Goal: Task Accomplishment & Management: Manage account settings

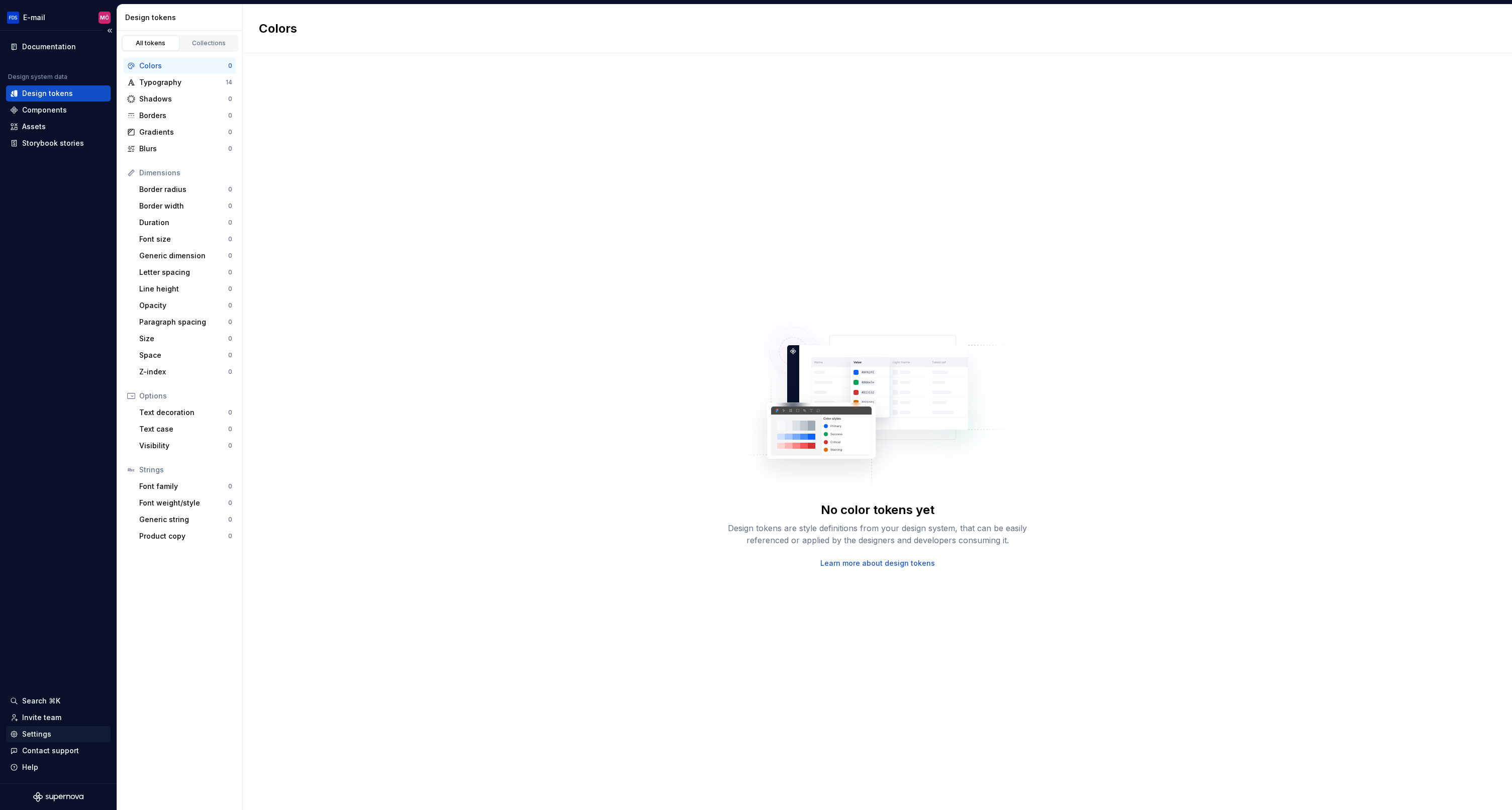
click at [33, 736] on div "Settings" at bounding box center [37, 734] width 29 height 10
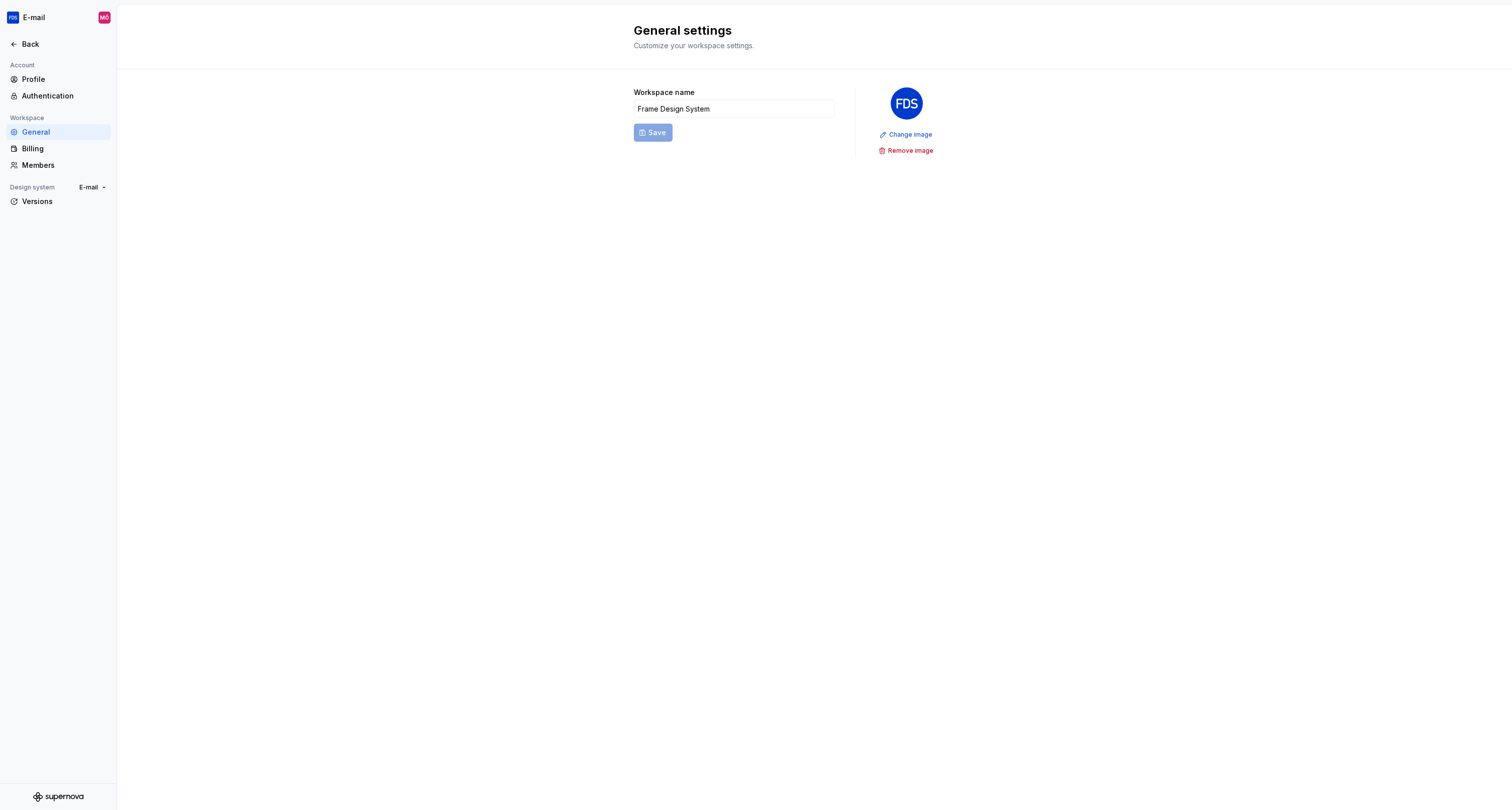
click at [30, 140] on div "General" at bounding box center [58, 132] width 104 height 16
click at [32, 146] on div "Billing" at bounding box center [65, 148] width 85 height 10
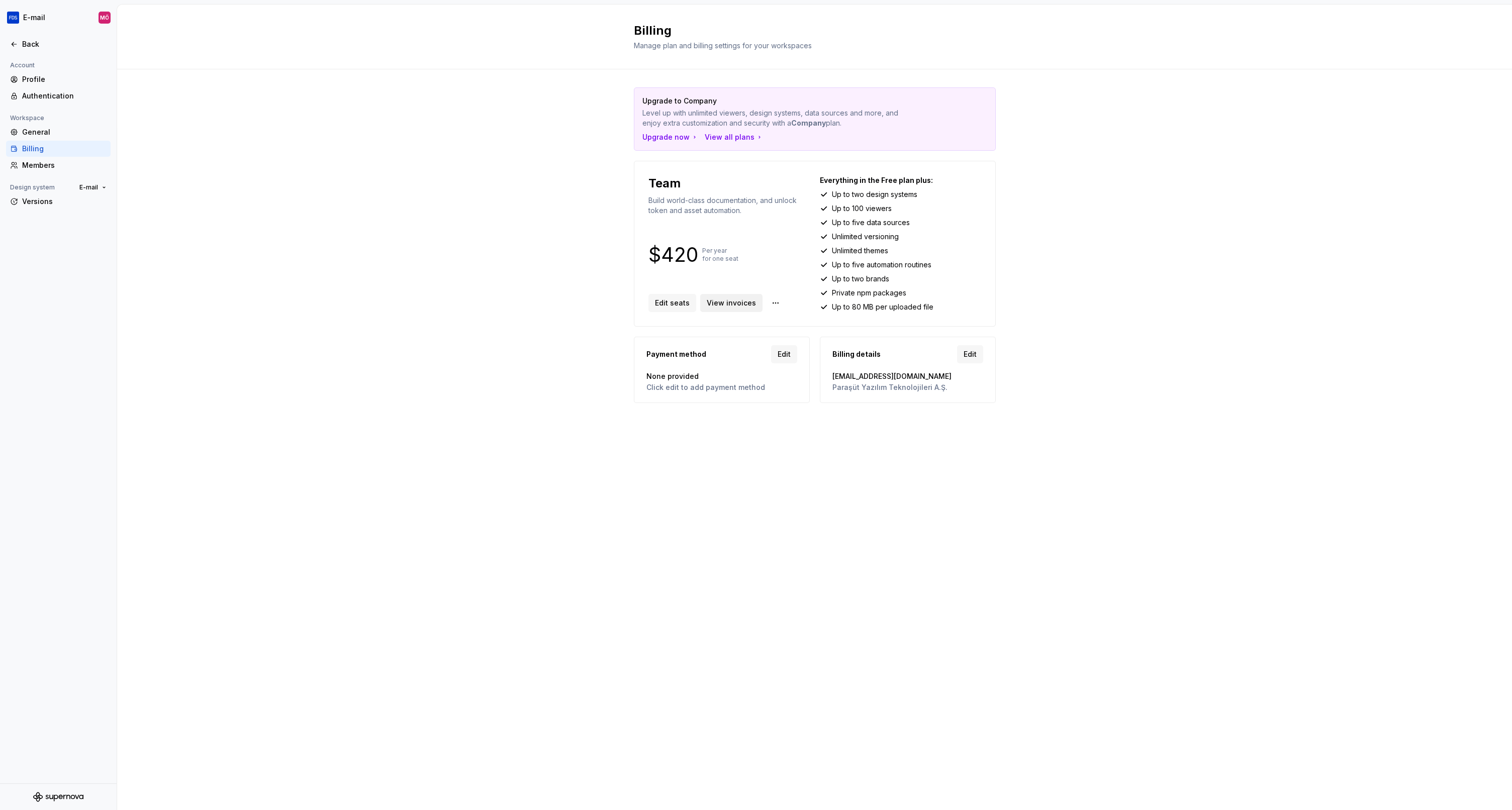
click at [731, 304] on span "View invoices" at bounding box center [731, 303] width 49 height 10
